Goal: Navigation & Orientation: Find specific page/section

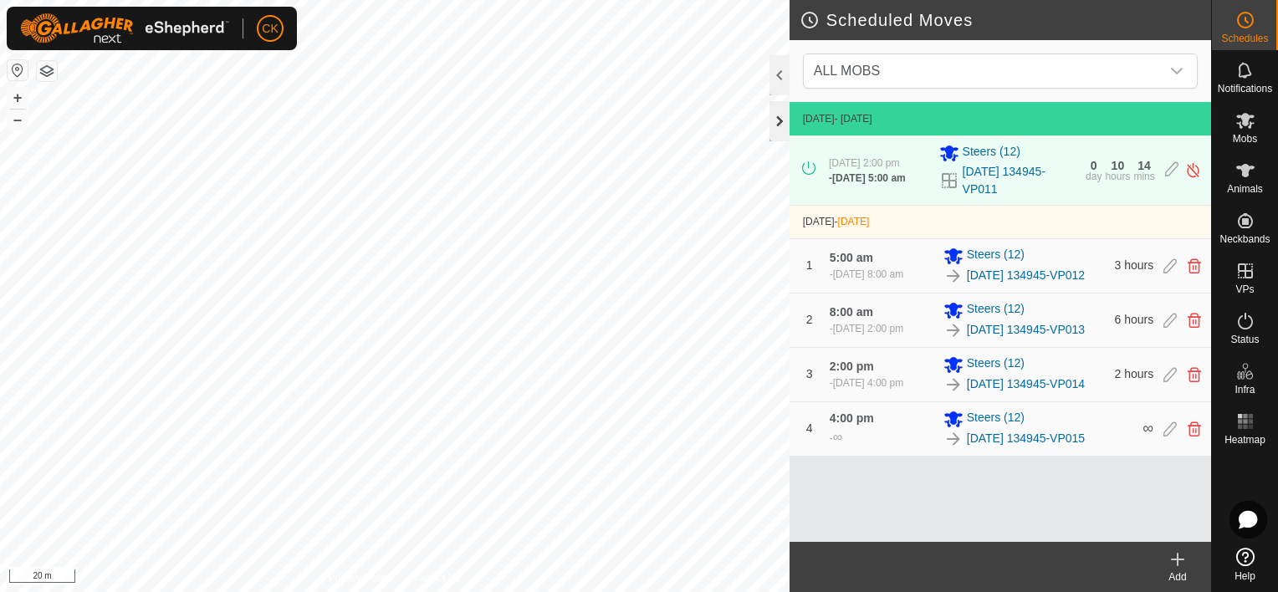
click at [784, 116] on div at bounding box center [779, 121] width 20 height 40
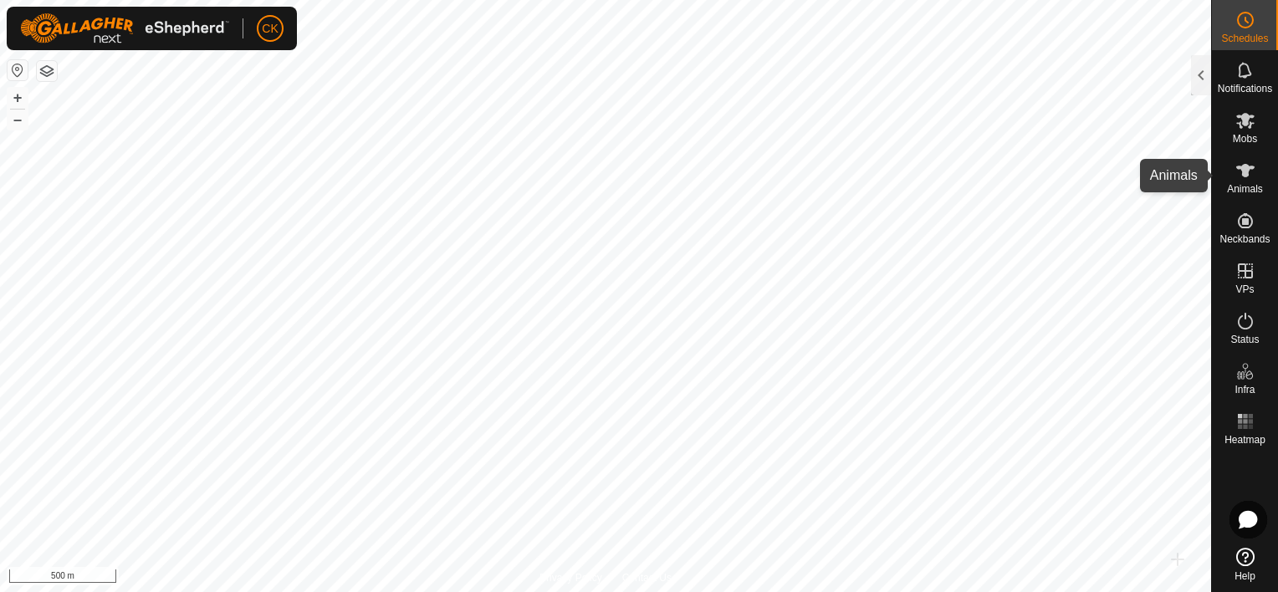
click at [1246, 164] on icon at bounding box center [1245, 171] width 20 height 20
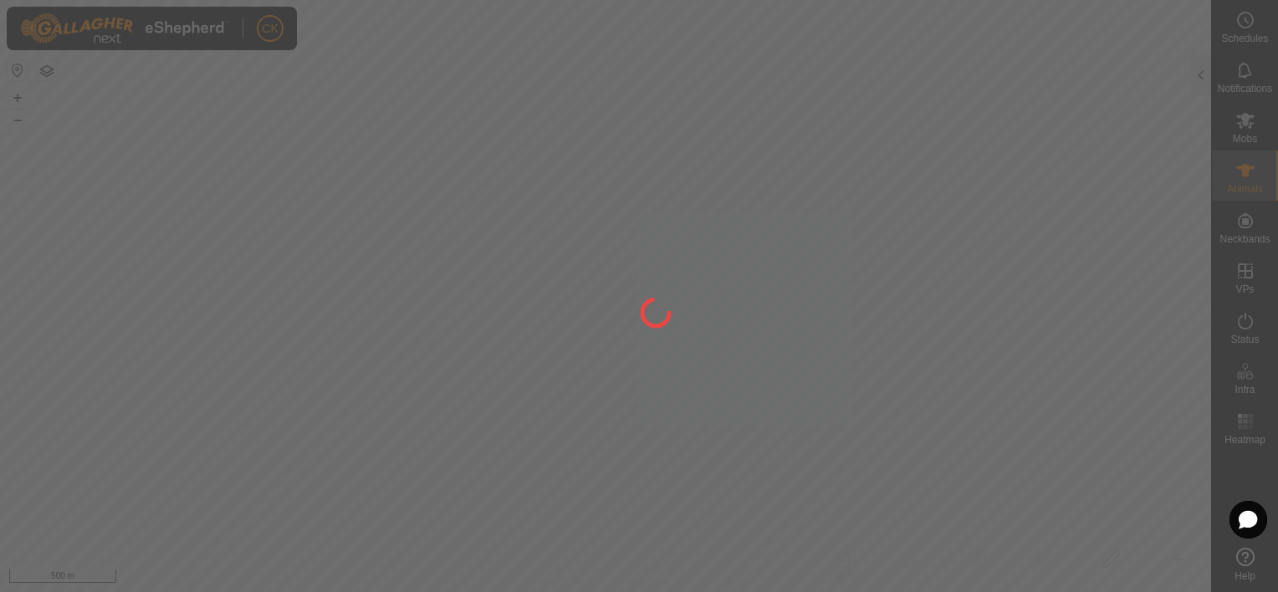
click at [1199, 75] on div at bounding box center [639, 296] width 1278 height 592
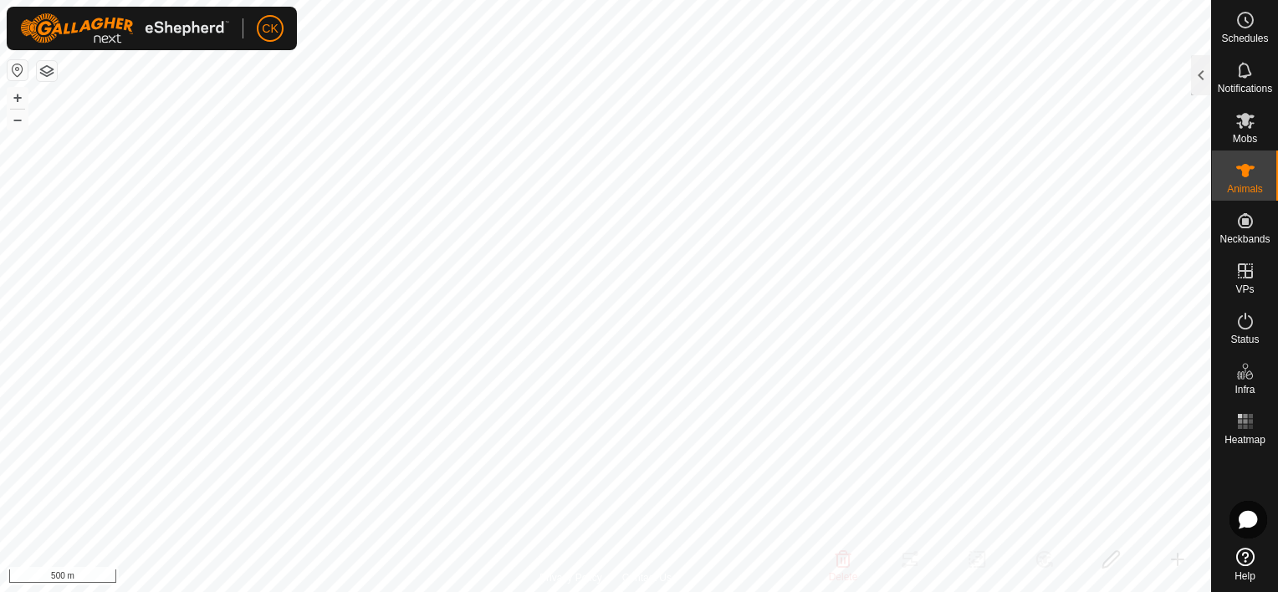
click at [1199, 75] on div at bounding box center [1201, 75] width 20 height 40
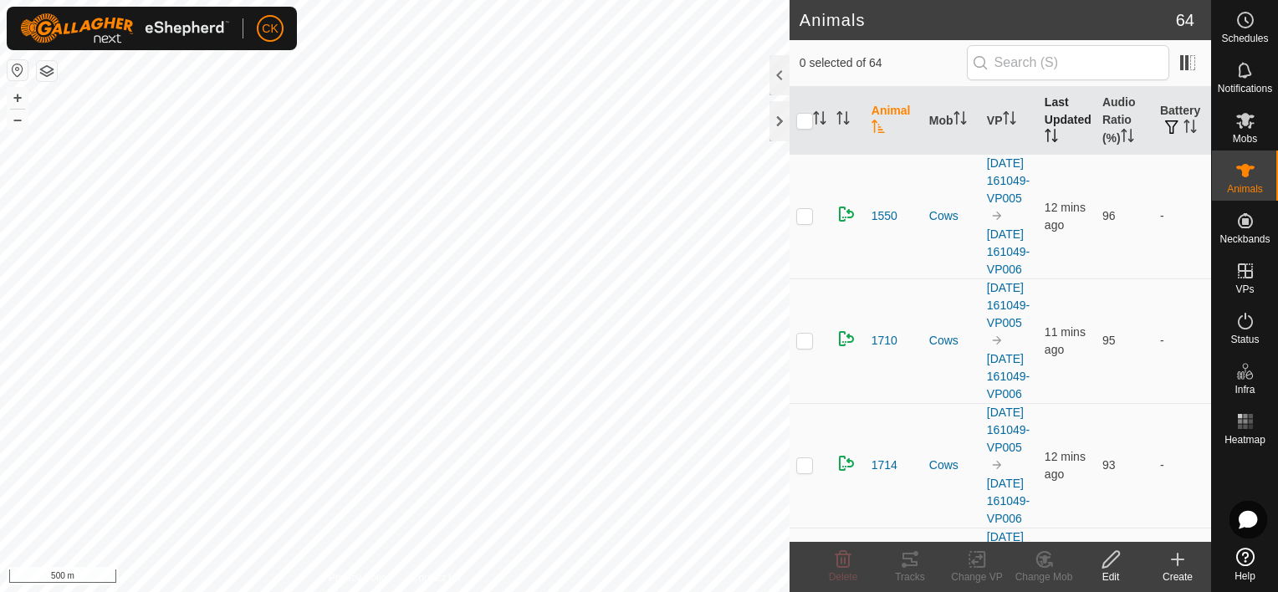
click at [1060, 112] on th "Last Updated" at bounding box center [1067, 121] width 58 height 68
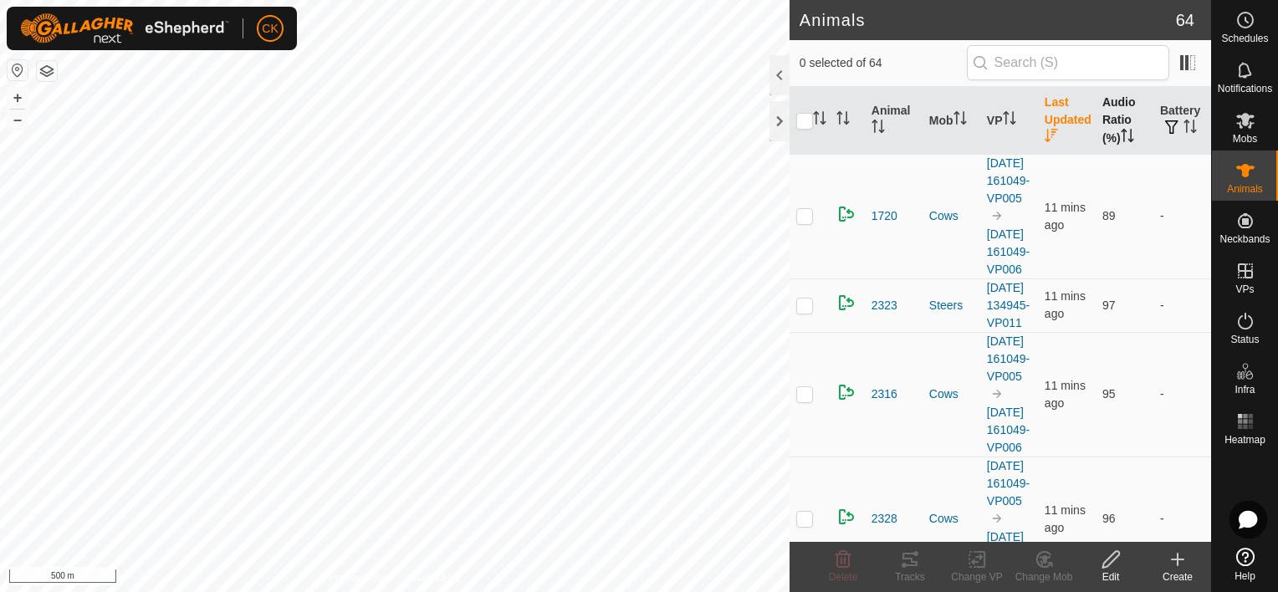
click at [1110, 107] on th "Audio Ratio (%)" at bounding box center [1125, 121] width 58 height 68
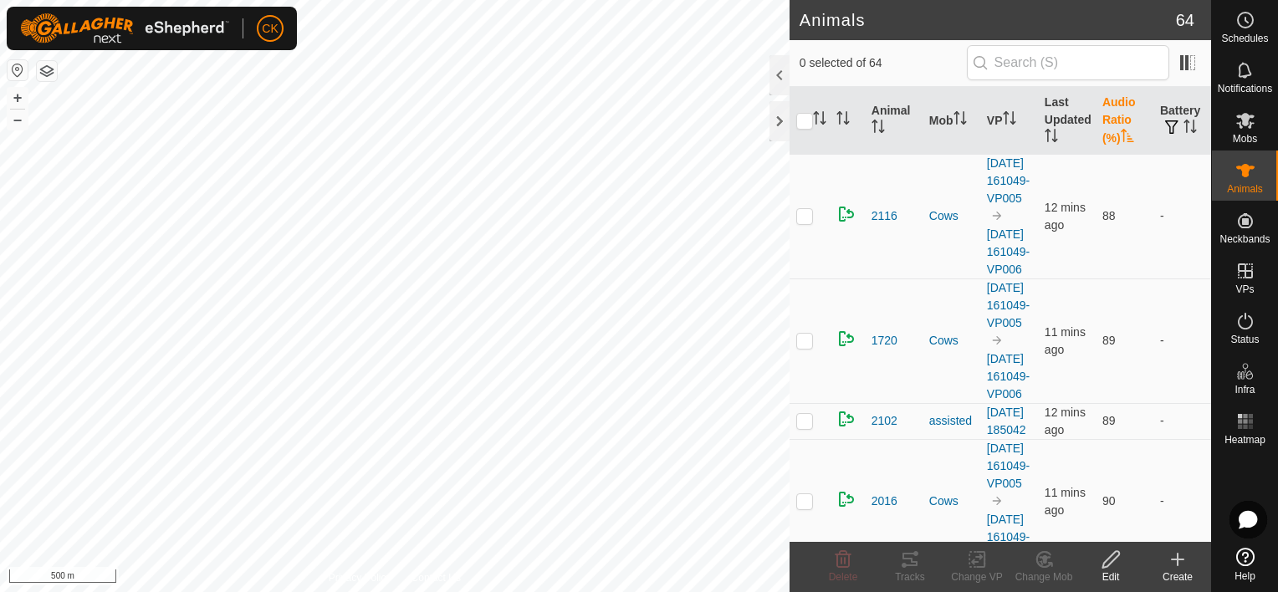
click at [1110, 107] on th "Audio Ratio (%)" at bounding box center [1125, 121] width 58 height 68
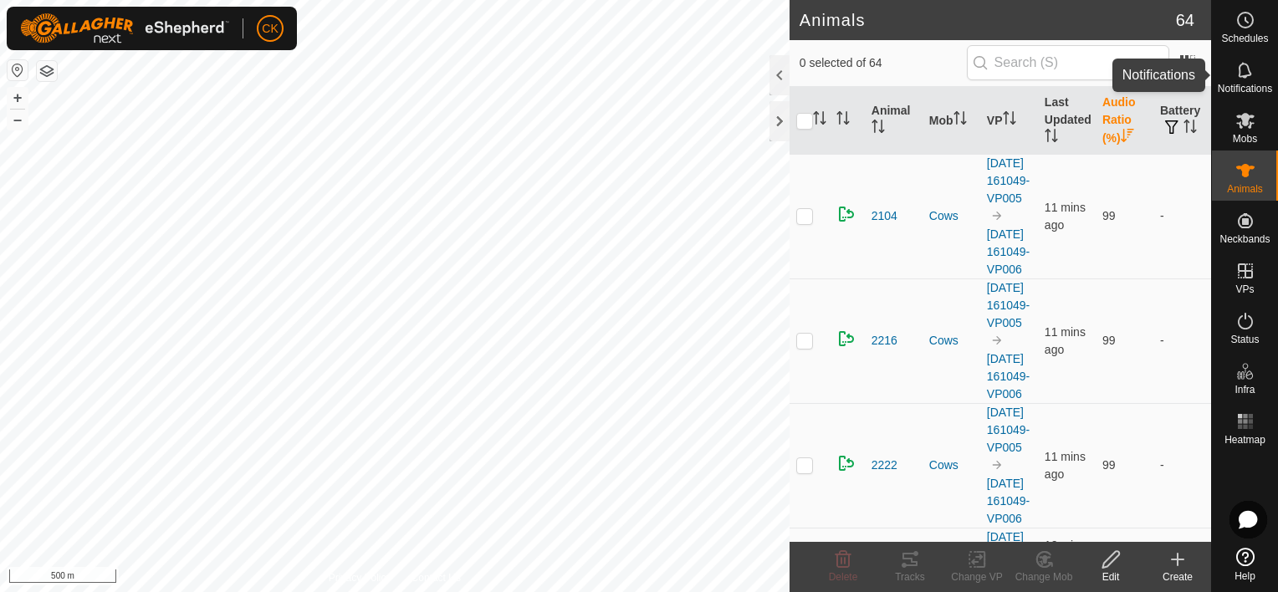
click at [1240, 71] on icon at bounding box center [1245, 70] width 20 height 20
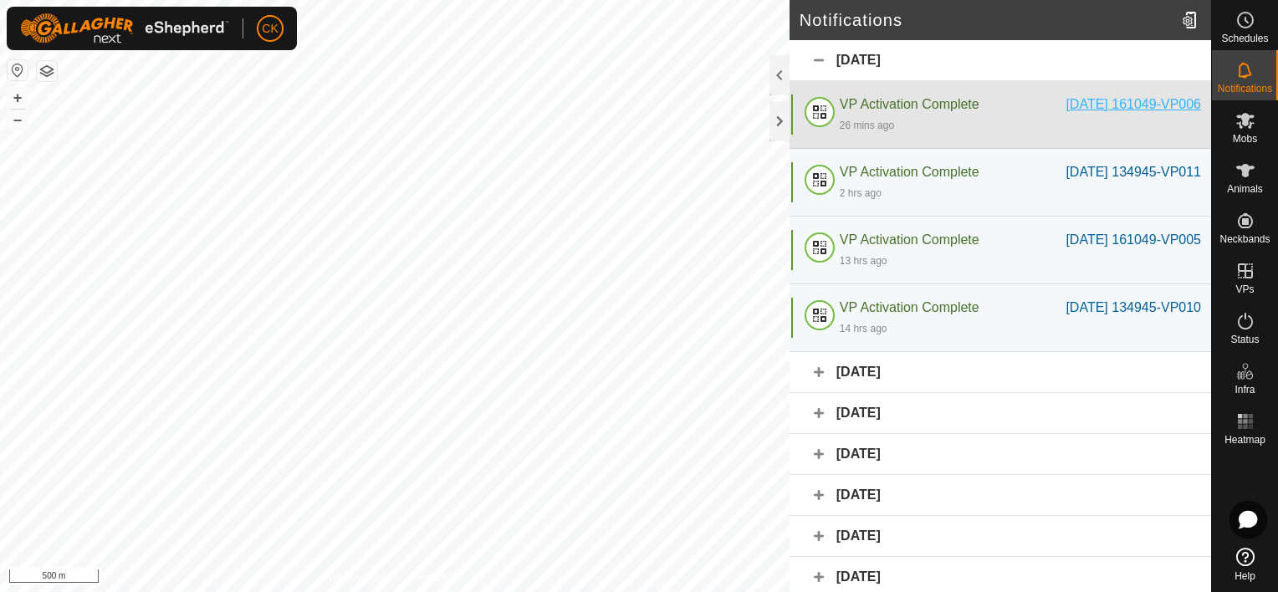
click at [1159, 115] on div "[DATE] 161049-VP006" at bounding box center [1132, 104] width 135 height 20
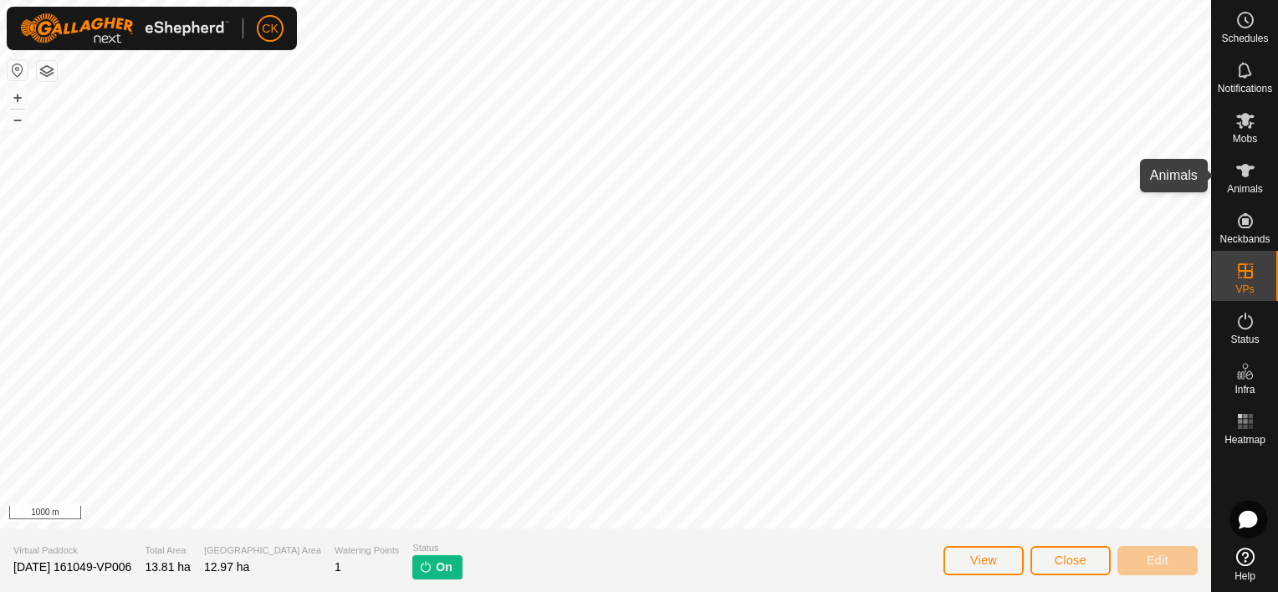
click at [1241, 171] on icon at bounding box center [1245, 171] width 20 height 20
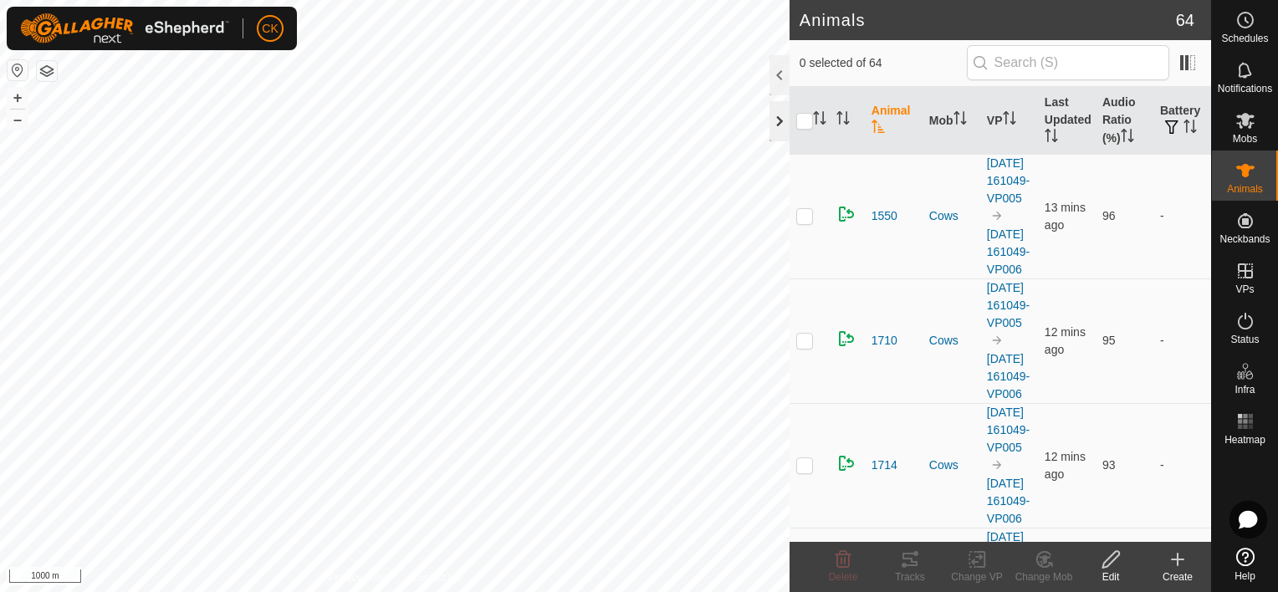
click at [773, 121] on div at bounding box center [779, 121] width 20 height 40
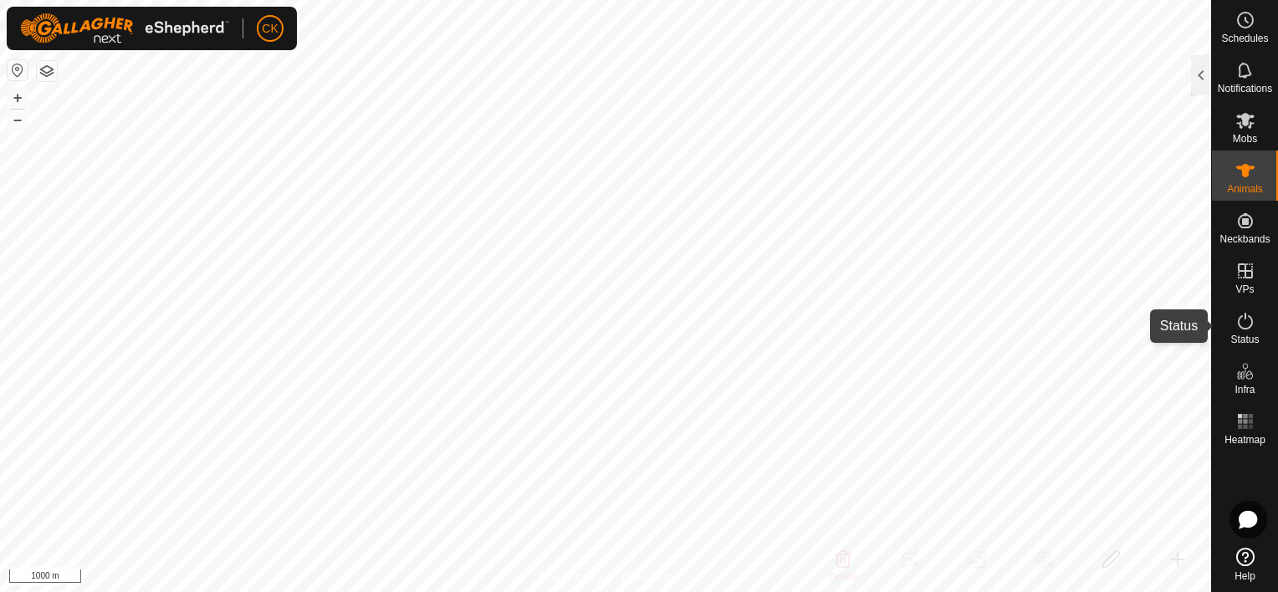
click at [1241, 321] on icon at bounding box center [1245, 321] width 20 height 20
click at [1199, 80] on div at bounding box center [1201, 75] width 20 height 40
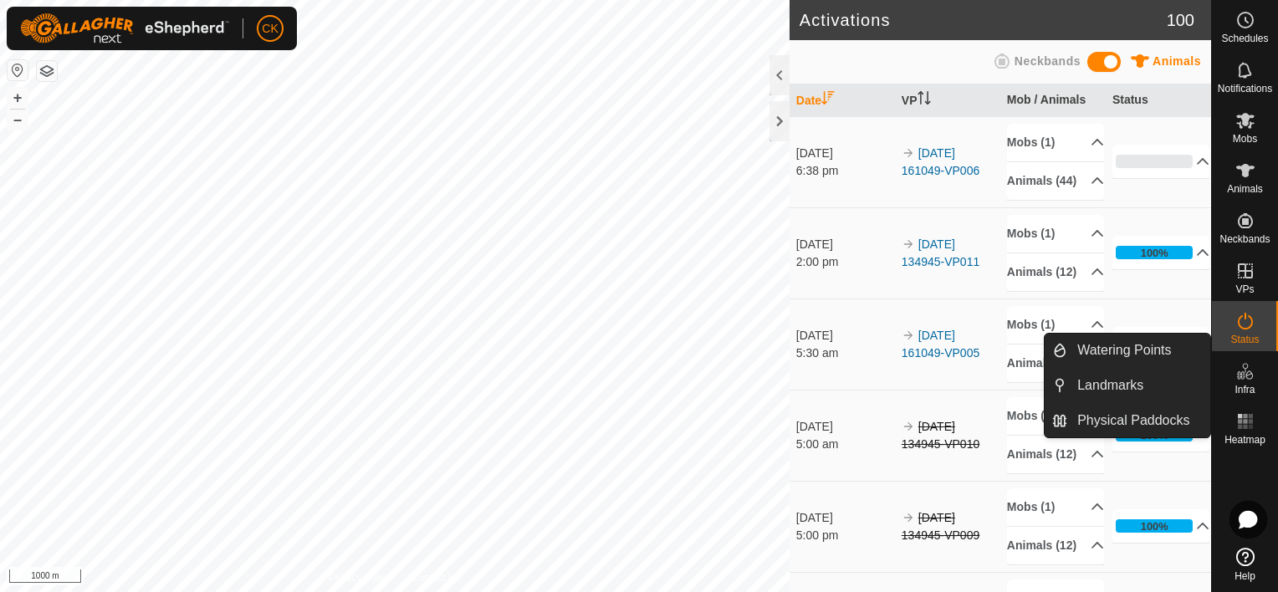
click at [1246, 374] on icon at bounding box center [1249, 374] width 8 height 9
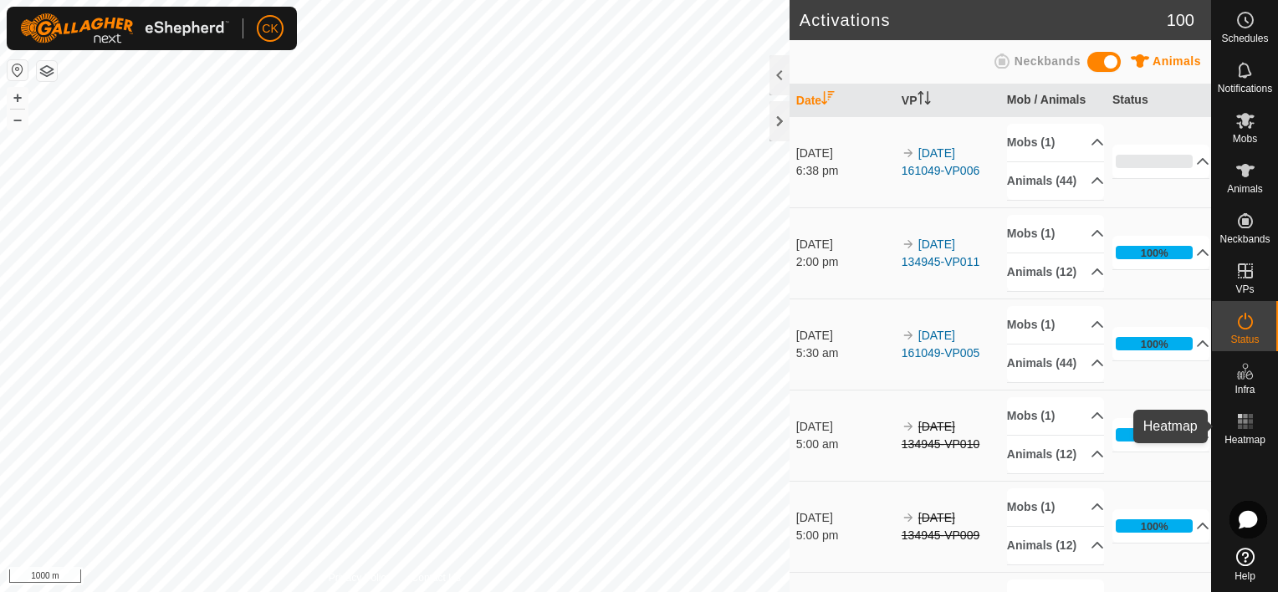
click at [1248, 416] on rect at bounding box center [1250, 416] width 4 height 4
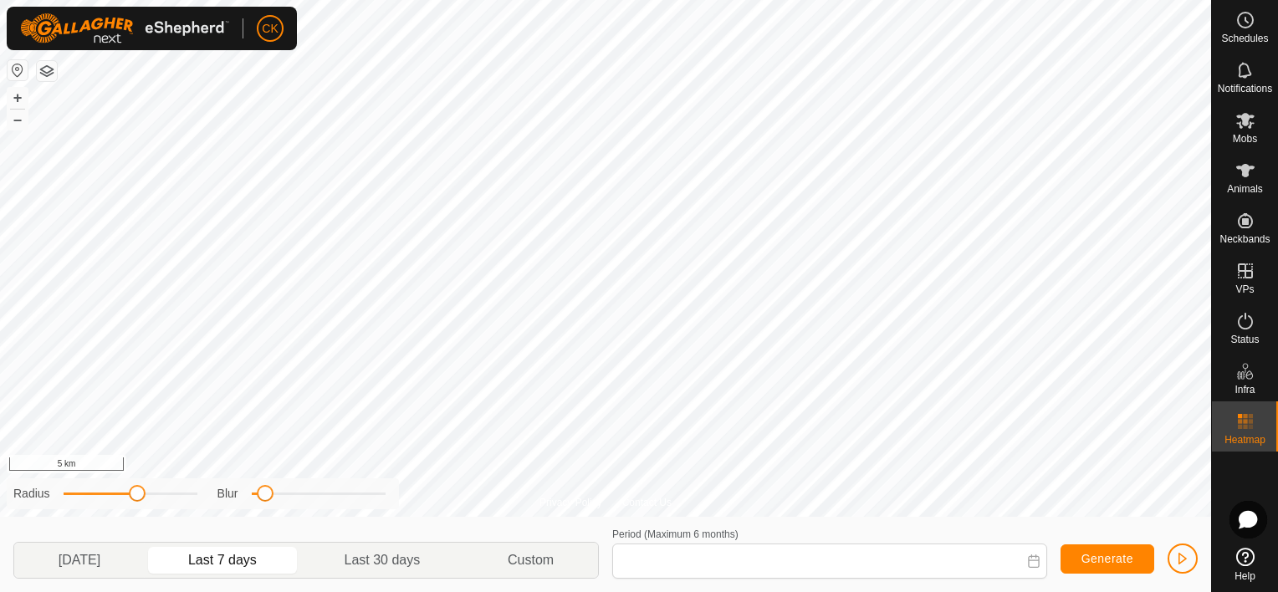
type input "[DATE] - [DATE]"
click at [1251, 418] on icon at bounding box center [1245, 421] width 20 height 20
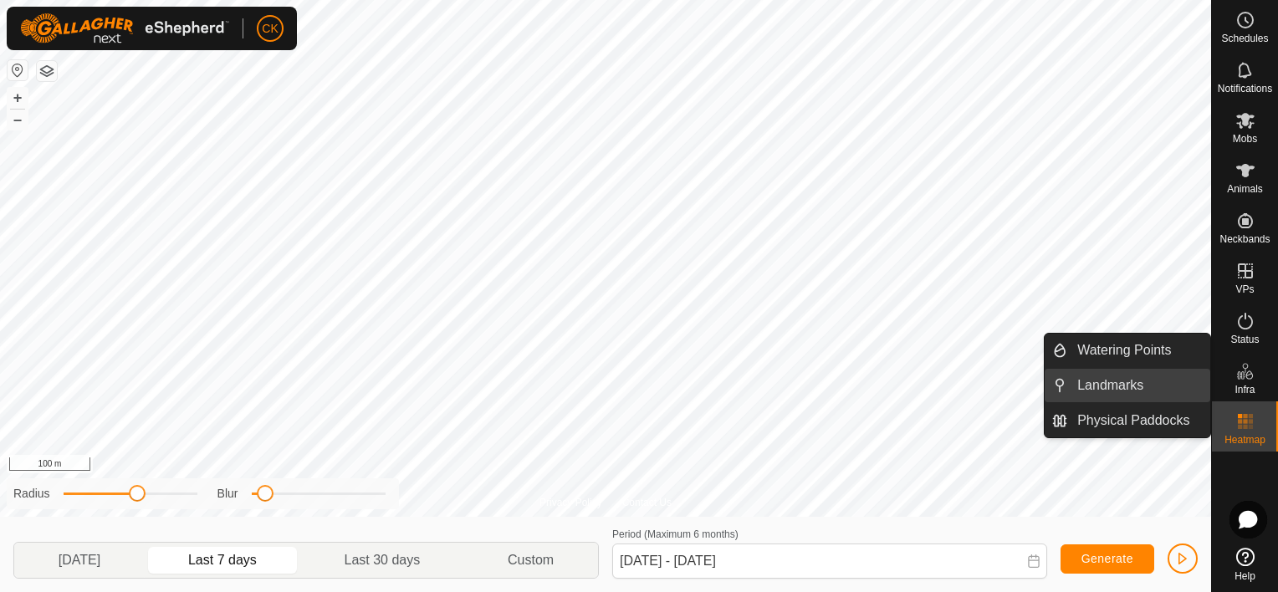
click at [1194, 391] on link "Landmarks" at bounding box center [1138, 385] width 143 height 33
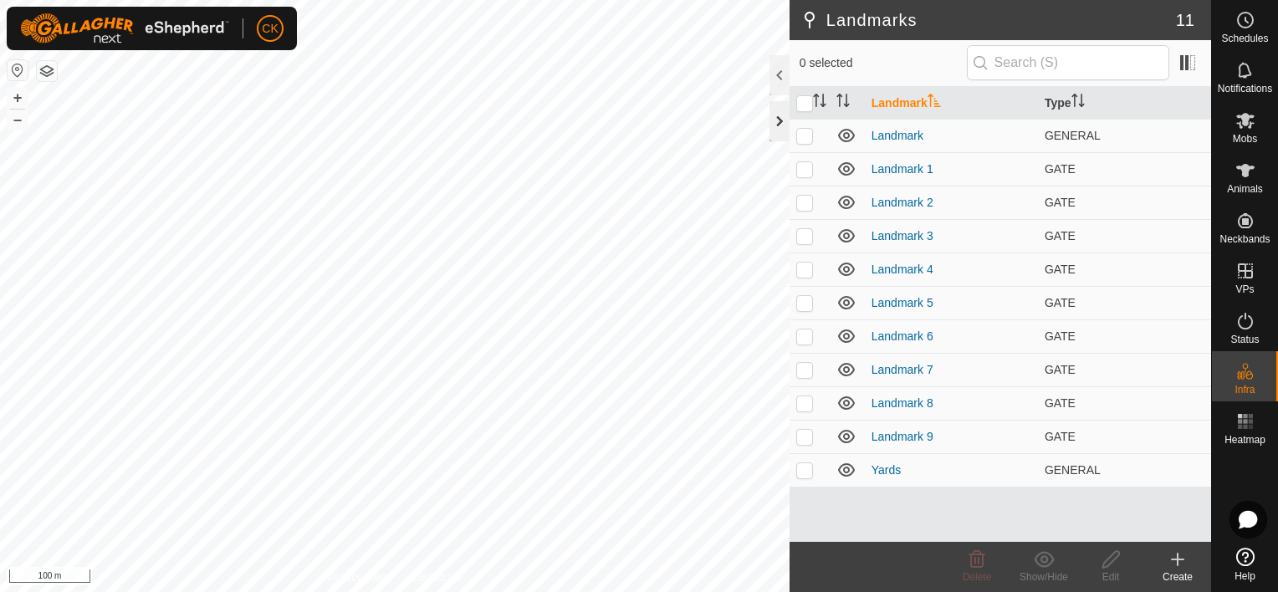
click at [777, 120] on div at bounding box center [779, 121] width 20 height 40
